Goal: Task Accomplishment & Management: Check status

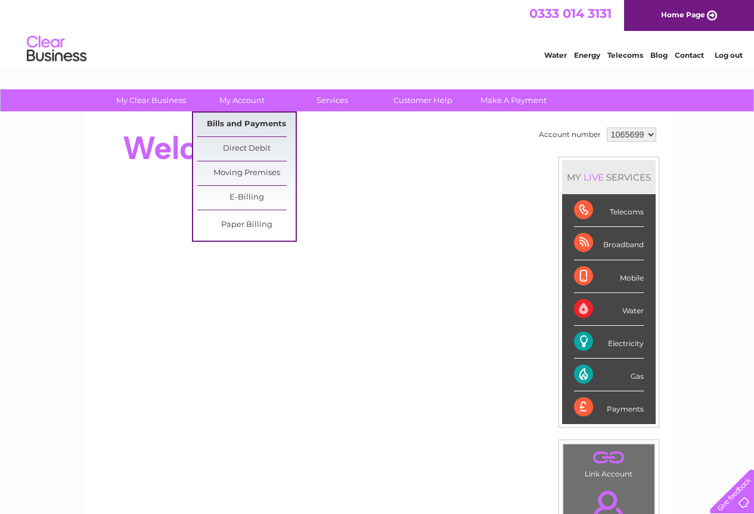
click at [246, 126] on link "Bills and Payments" at bounding box center [246, 125] width 98 height 24
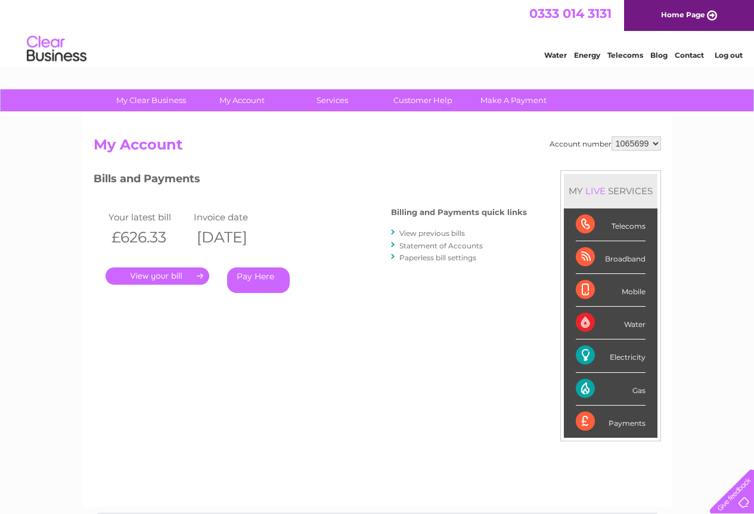
click at [175, 276] on link "." at bounding box center [157, 276] width 104 height 17
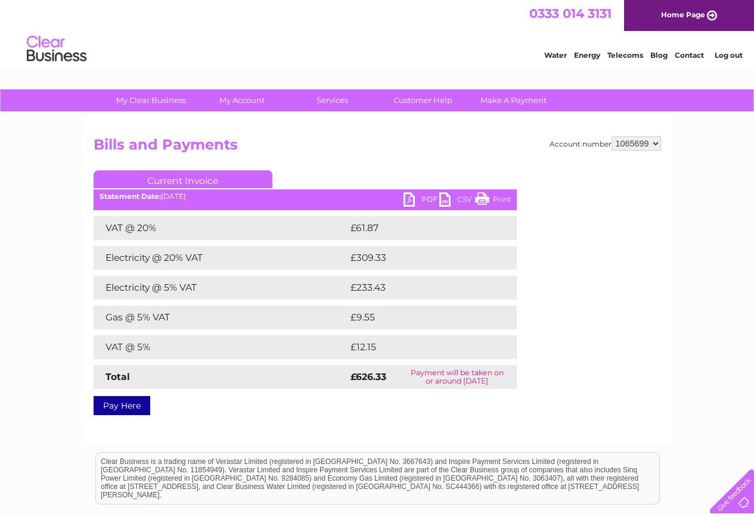
click at [421, 197] on link "PDF" at bounding box center [421, 200] width 36 height 17
